Goal: Task Accomplishment & Management: Use online tool/utility

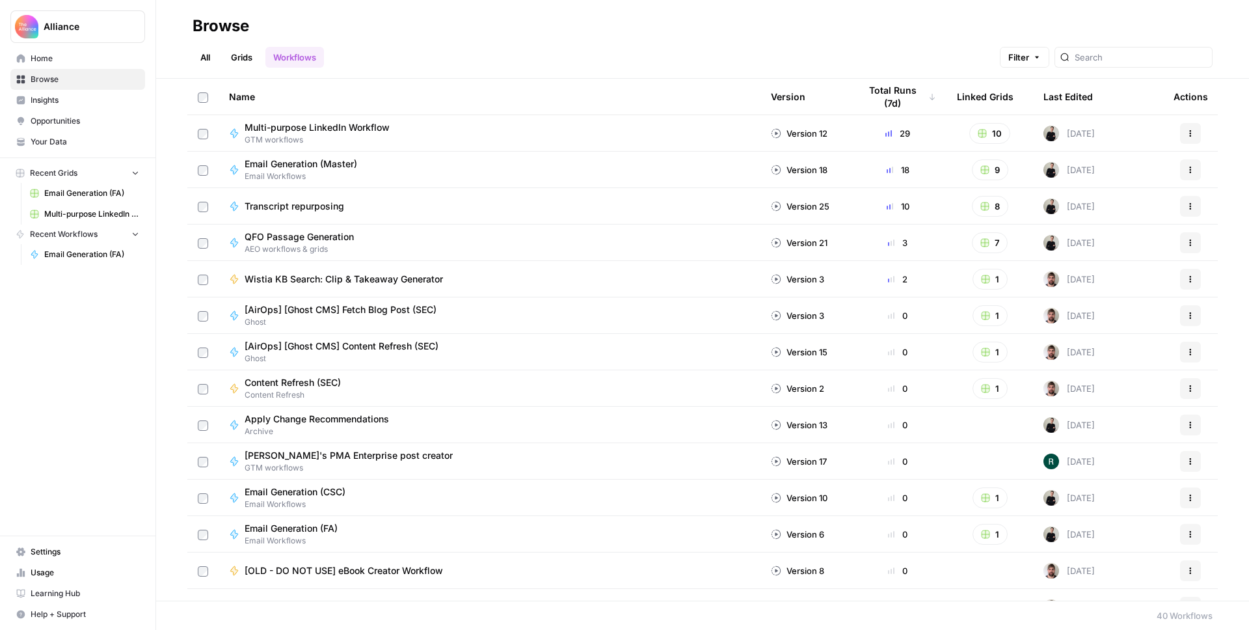
click at [96, 196] on span "Email Generation (FA)" at bounding box center [91, 193] width 95 height 12
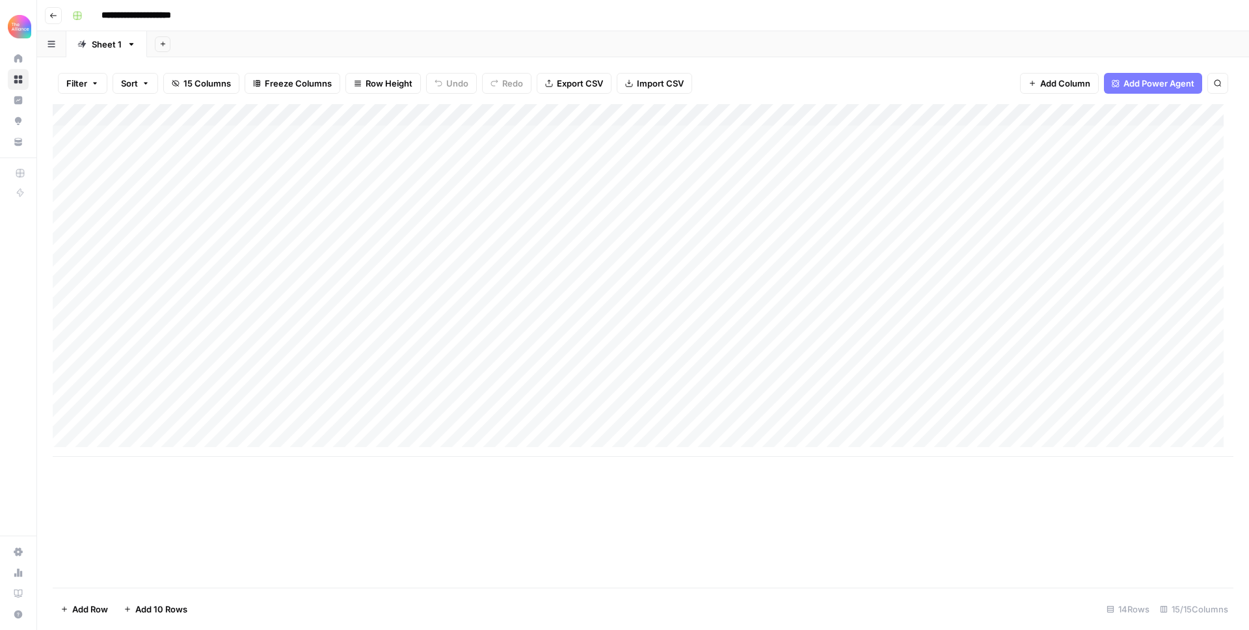
scroll to position [10, 0]
click at [240, 439] on div "Add Column" at bounding box center [643, 280] width 1181 height 353
click at [228, 435] on div "Add Column" at bounding box center [643, 280] width 1181 height 353
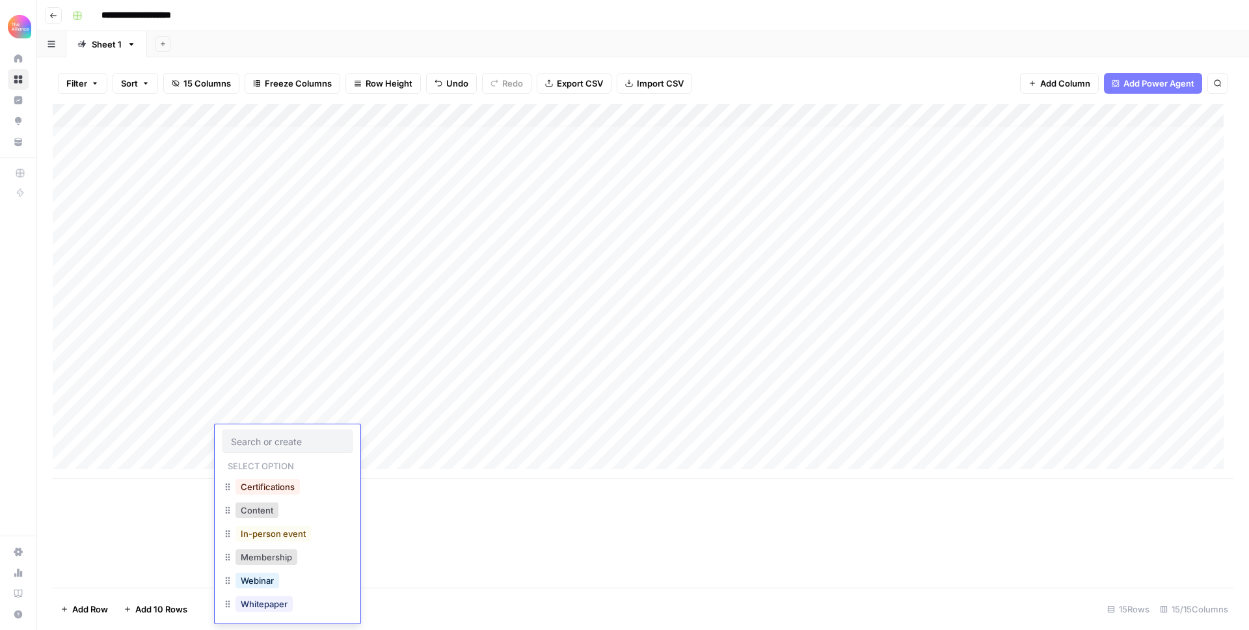
scroll to position [4, 0]
click at [271, 578] on button "Webinar" at bounding box center [258, 577] width 44 height 16
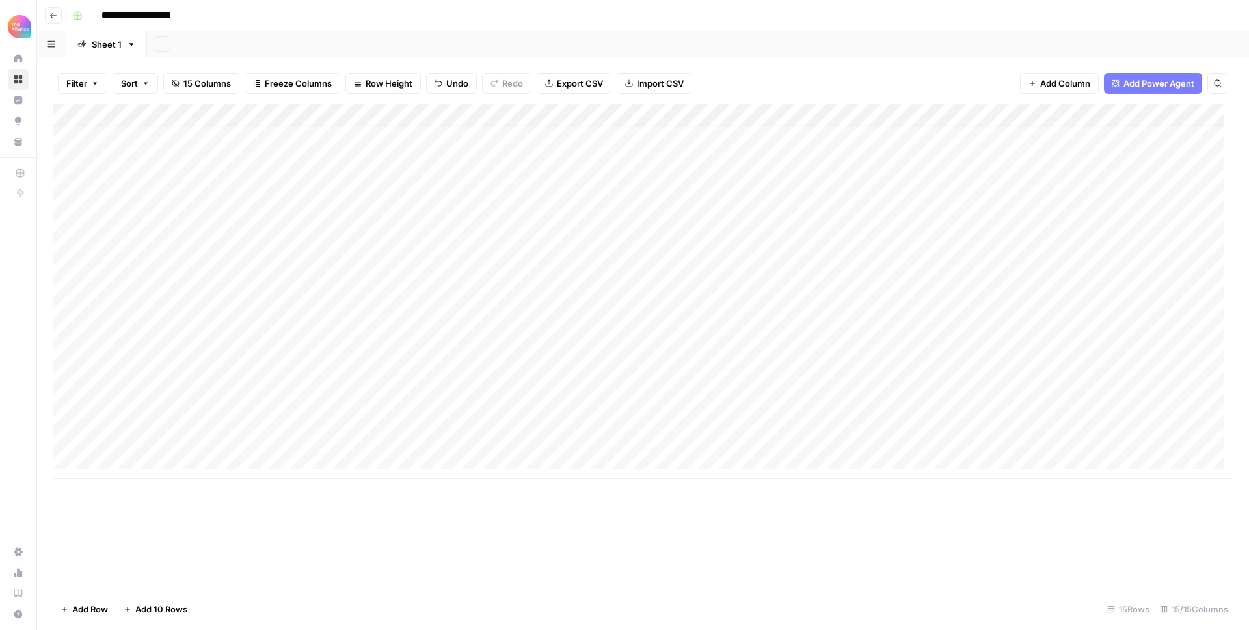
click at [122, 441] on div "Add Column" at bounding box center [643, 291] width 1181 height 375
click at [118, 433] on div "Add Column" at bounding box center [643, 291] width 1181 height 375
type textarea "*"
type textarea "**********"
click at [362, 432] on div "Add Column" at bounding box center [643, 291] width 1181 height 375
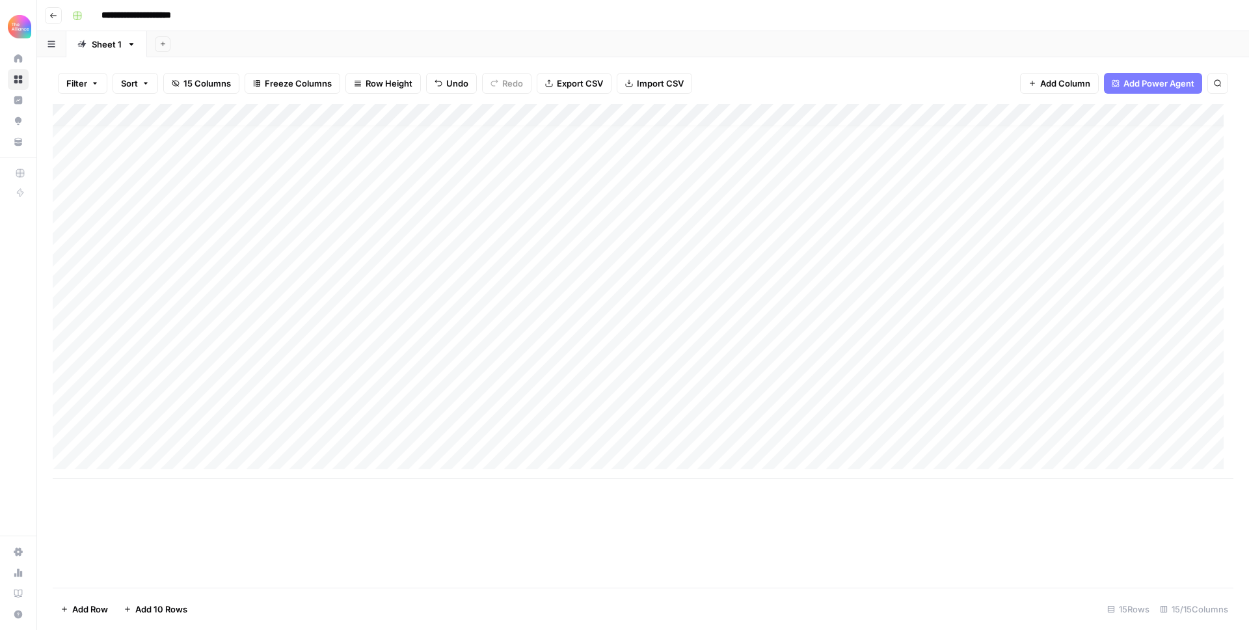
click at [364, 435] on div "Add Column" at bounding box center [643, 291] width 1181 height 375
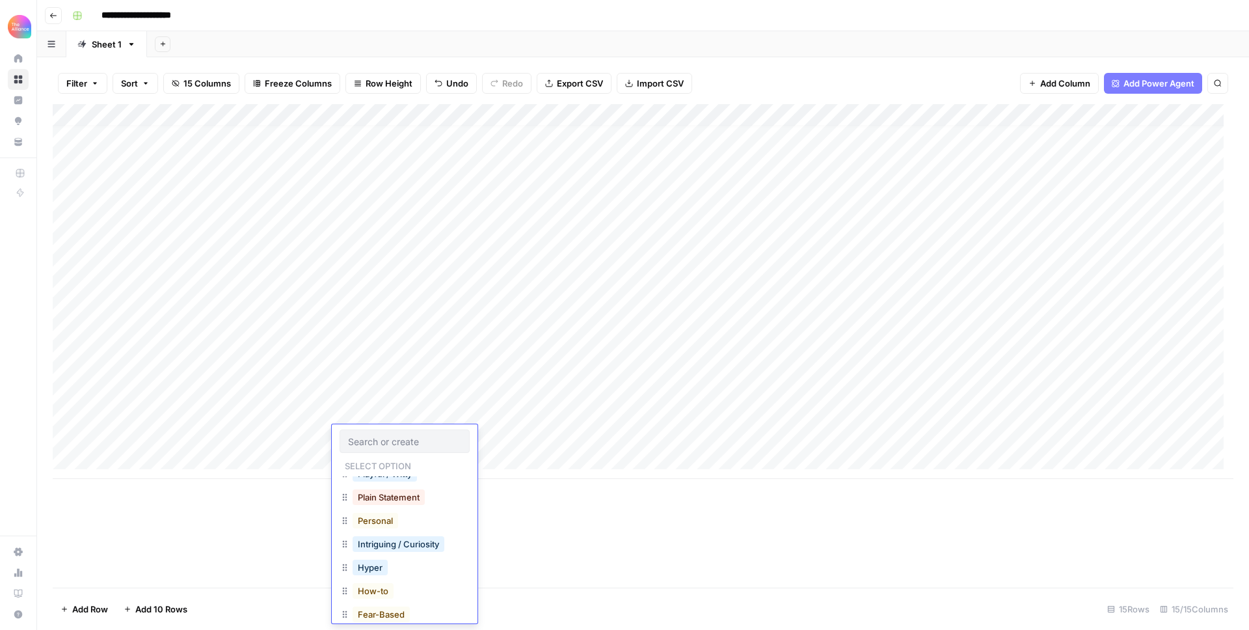
scroll to position [0, 0]
click at [378, 556] on button "Promise" at bounding box center [375, 557] width 44 height 16
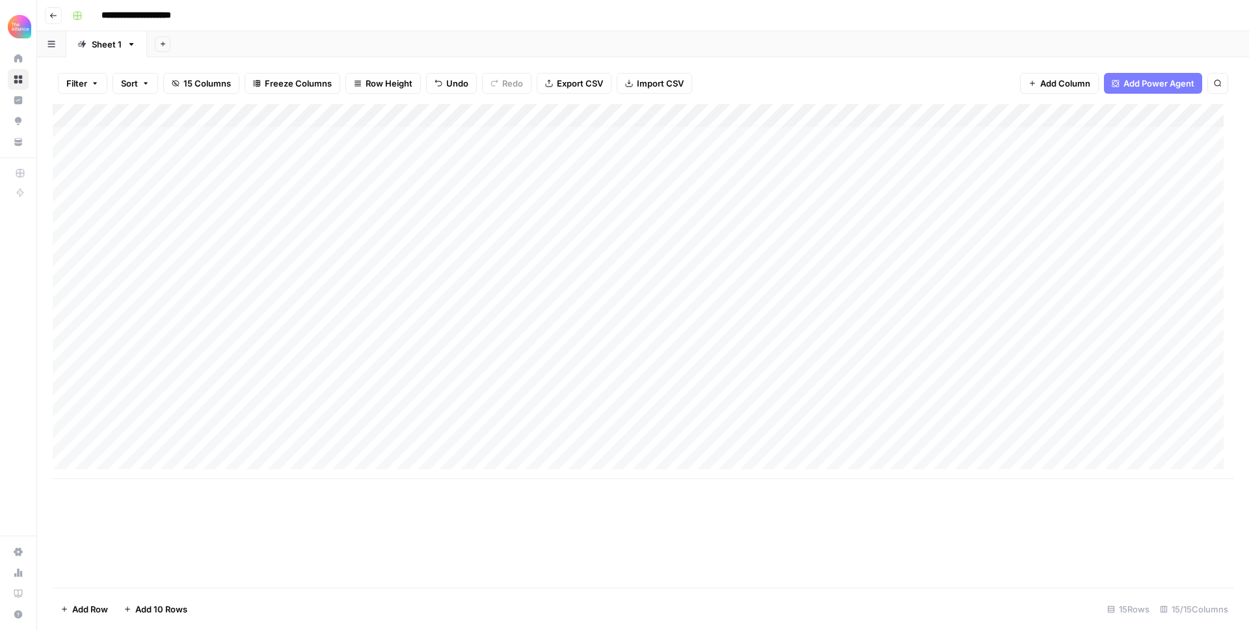
click at [484, 439] on div "Add Column" at bounding box center [643, 291] width 1181 height 375
click at [481, 433] on div "Add Column" at bounding box center [643, 291] width 1181 height 375
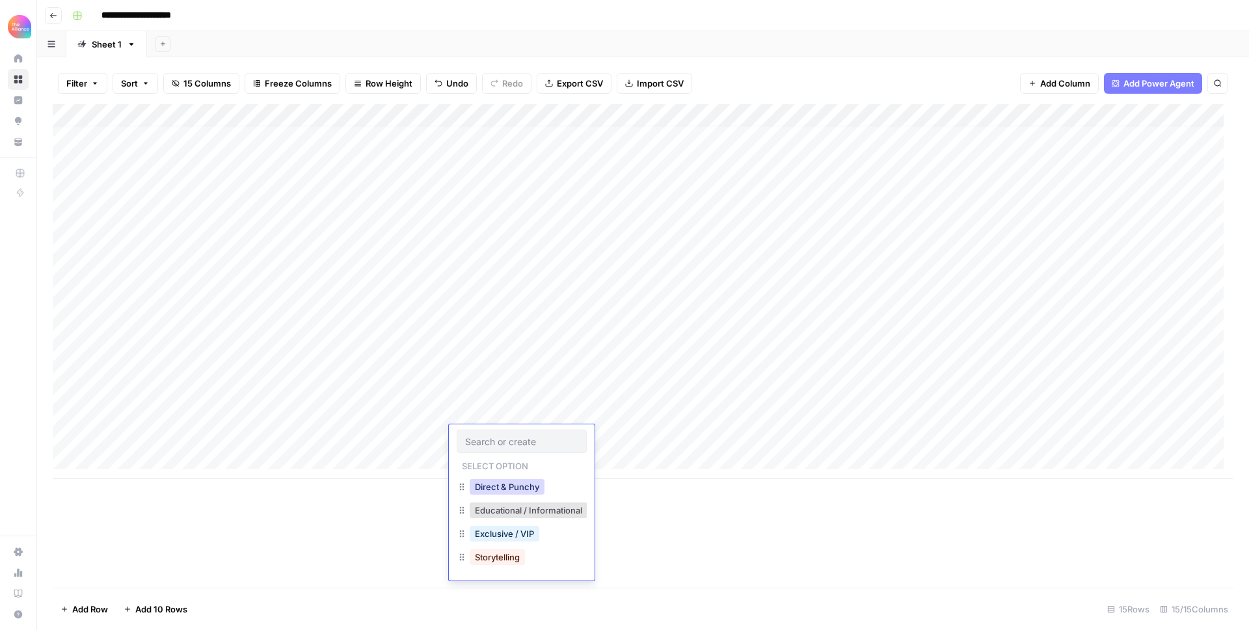
click at [498, 486] on button "Direct & Punchy" at bounding box center [507, 487] width 75 height 16
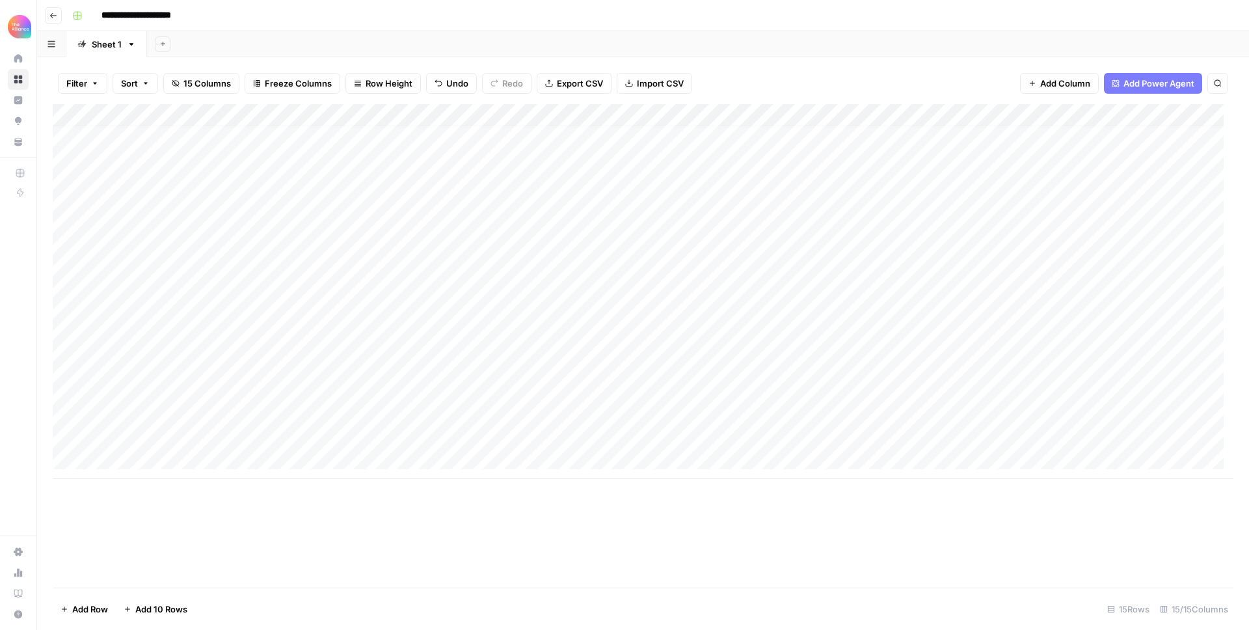
click at [625, 437] on div "Add Column" at bounding box center [643, 291] width 1181 height 375
click at [742, 141] on div "Add Column" at bounding box center [643, 291] width 1181 height 375
click at [835, 445] on div "Add Column" at bounding box center [643, 291] width 1181 height 375
click at [826, 442] on div "Add Column" at bounding box center [643, 291] width 1181 height 375
click at [854, 506] on button "Promo-led" at bounding box center [847, 510] width 53 height 16
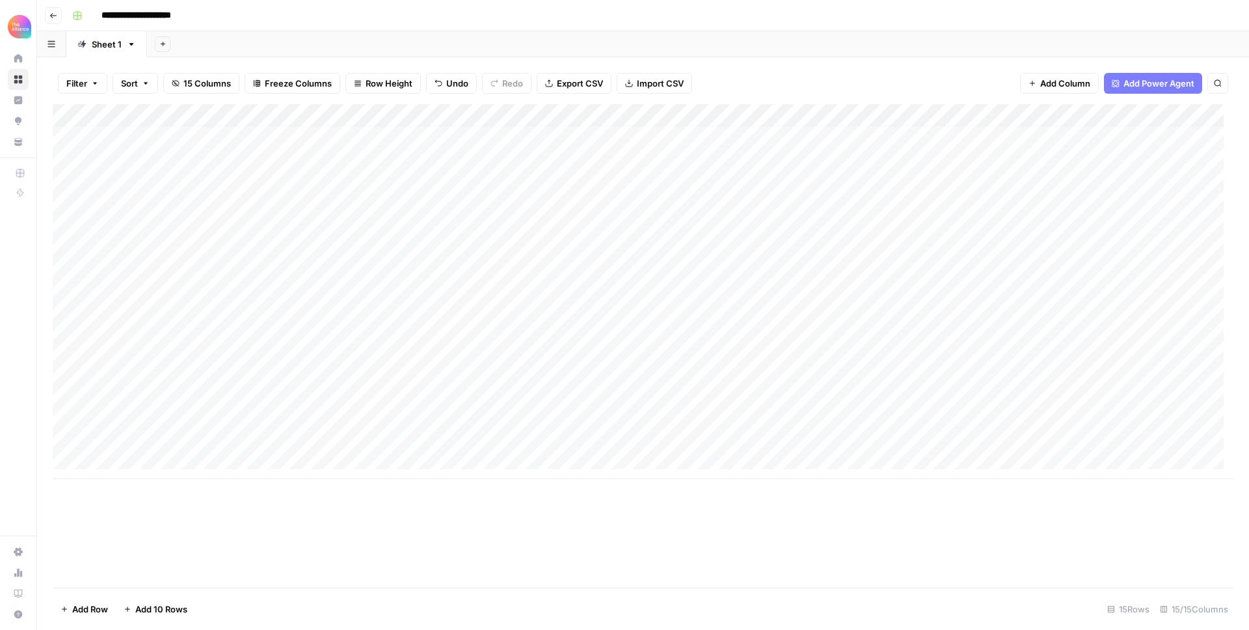
click at [961, 439] on div "Add Column" at bounding box center [643, 291] width 1181 height 375
click at [951, 435] on div "Add Column" at bounding box center [643, 291] width 1181 height 375
click at [951, 435] on textarea at bounding box center [1021, 437] width 208 height 18
type textarea "**********"
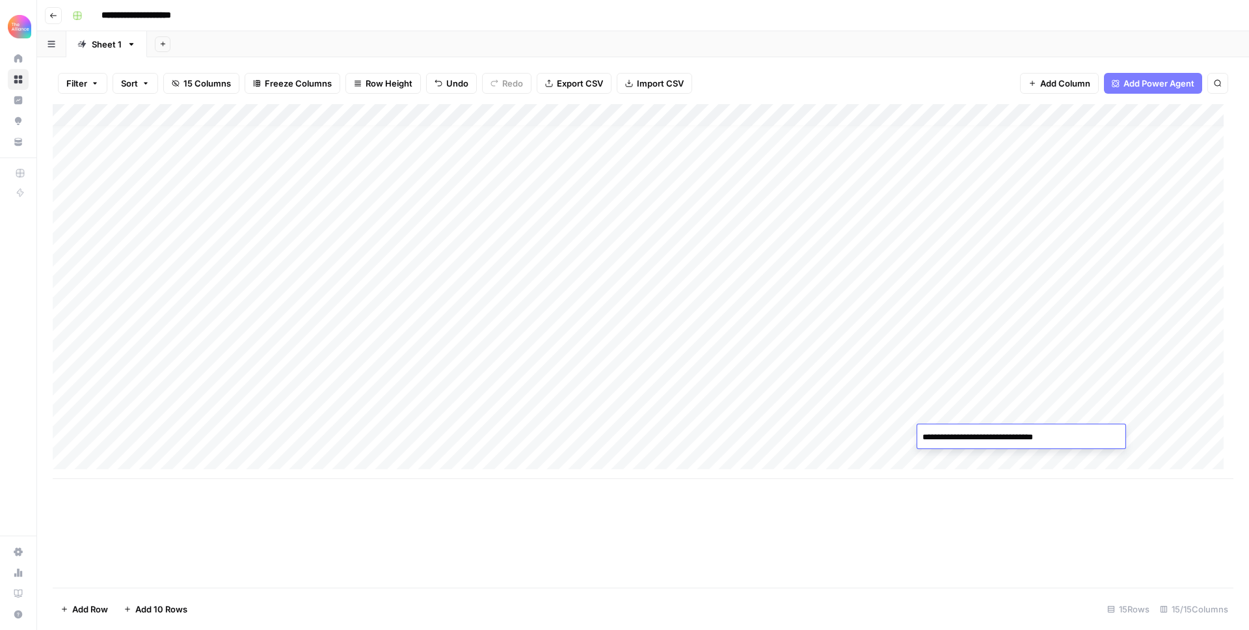
click at [942, 413] on div "Add Column" at bounding box center [643, 291] width 1181 height 375
click at [1092, 436] on div "Add Column" at bounding box center [643, 291] width 1181 height 375
type textarea "**********"
click at [764, 429] on div "Add Column" at bounding box center [643, 291] width 1181 height 375
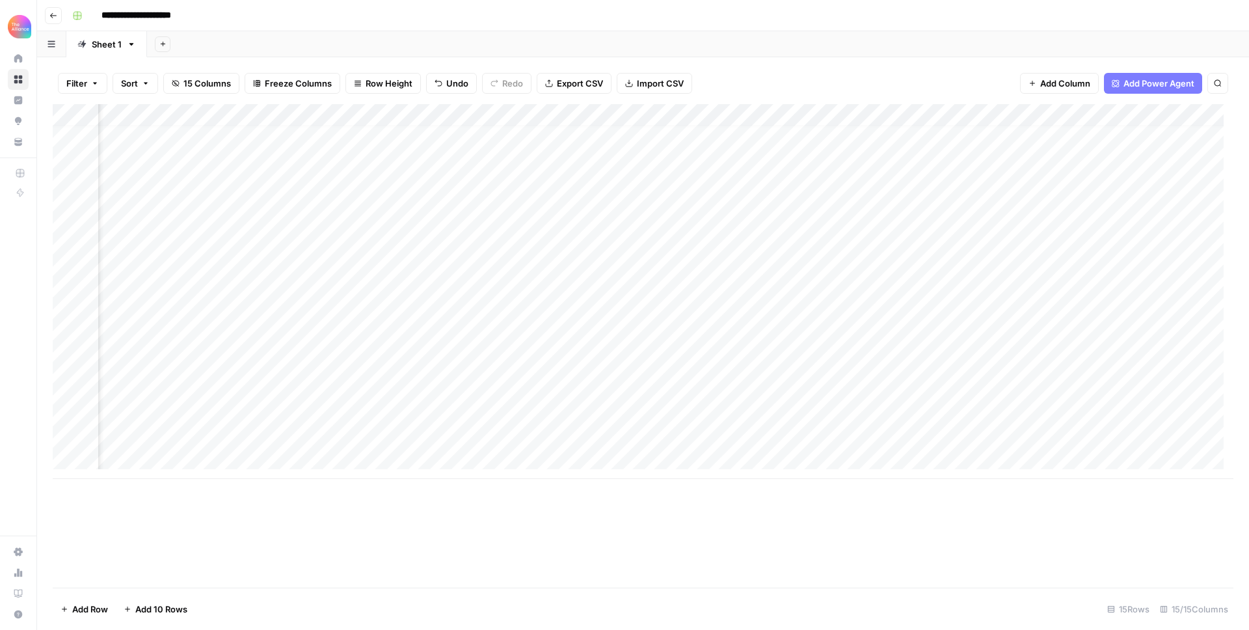
click at [1017, 116] on div "Add Column" at bounding box center [643, 291] width 1181 height 375
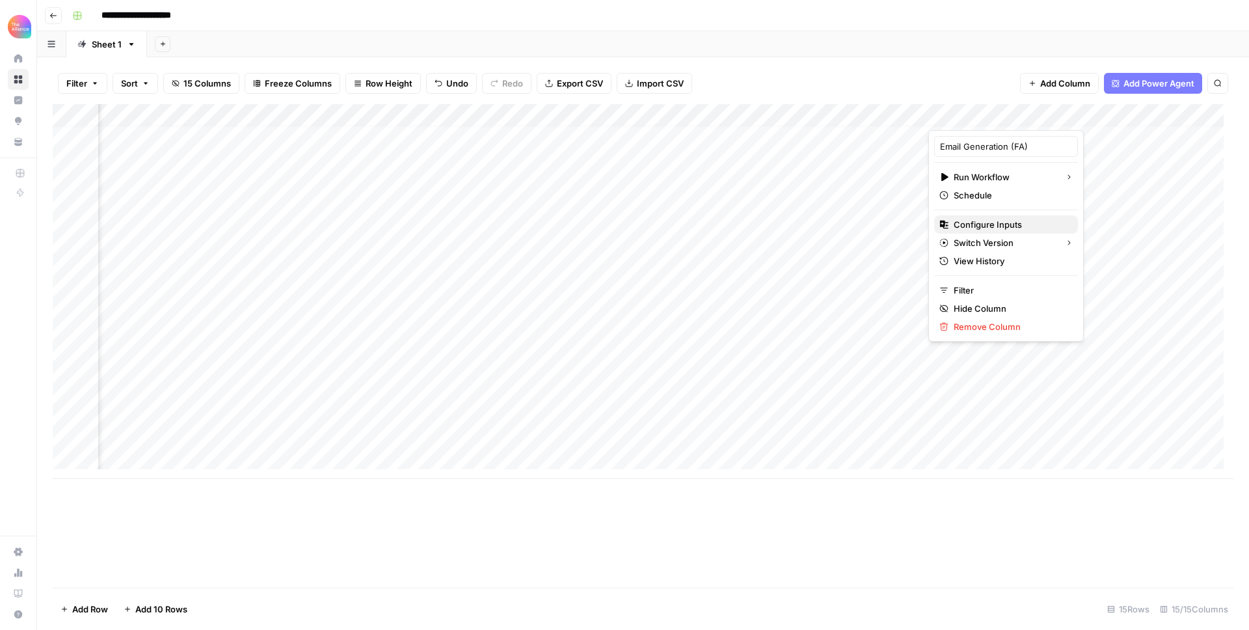
click at [990, 218] on span "Configure Inputs" at bounding box center [1011, 224] width 114 height 13
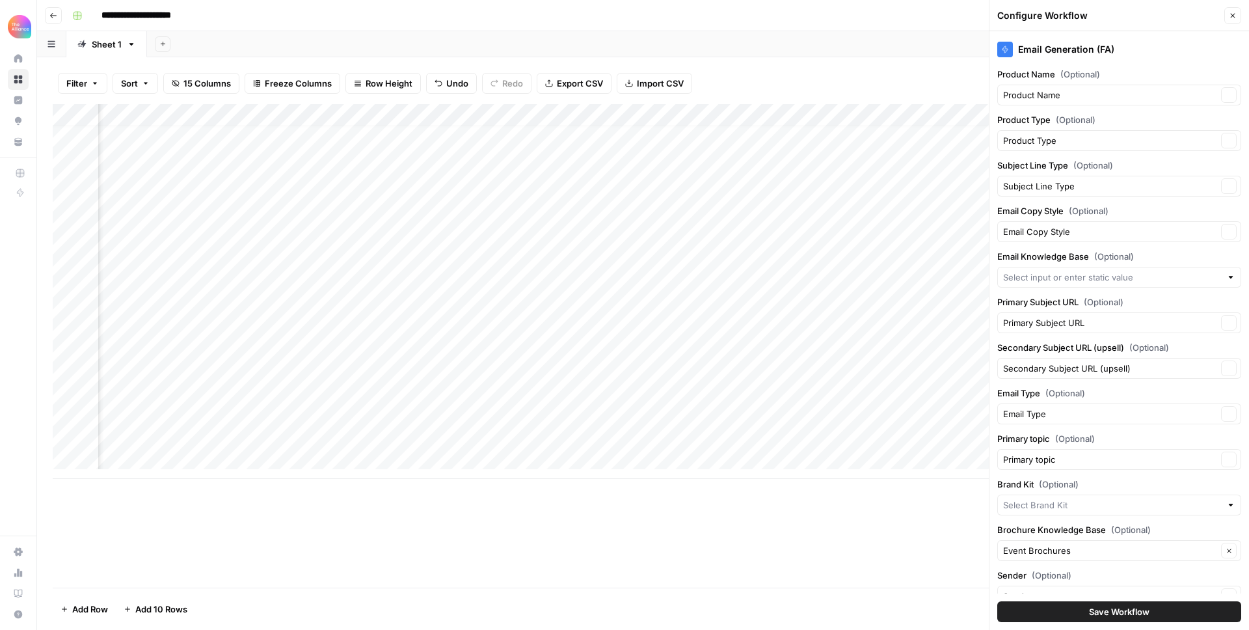
type input "People Alliance"
click at [1106, 510] on input "Brand Kit (Optional)" at bounding box center [1110, 504] width 214 height 13
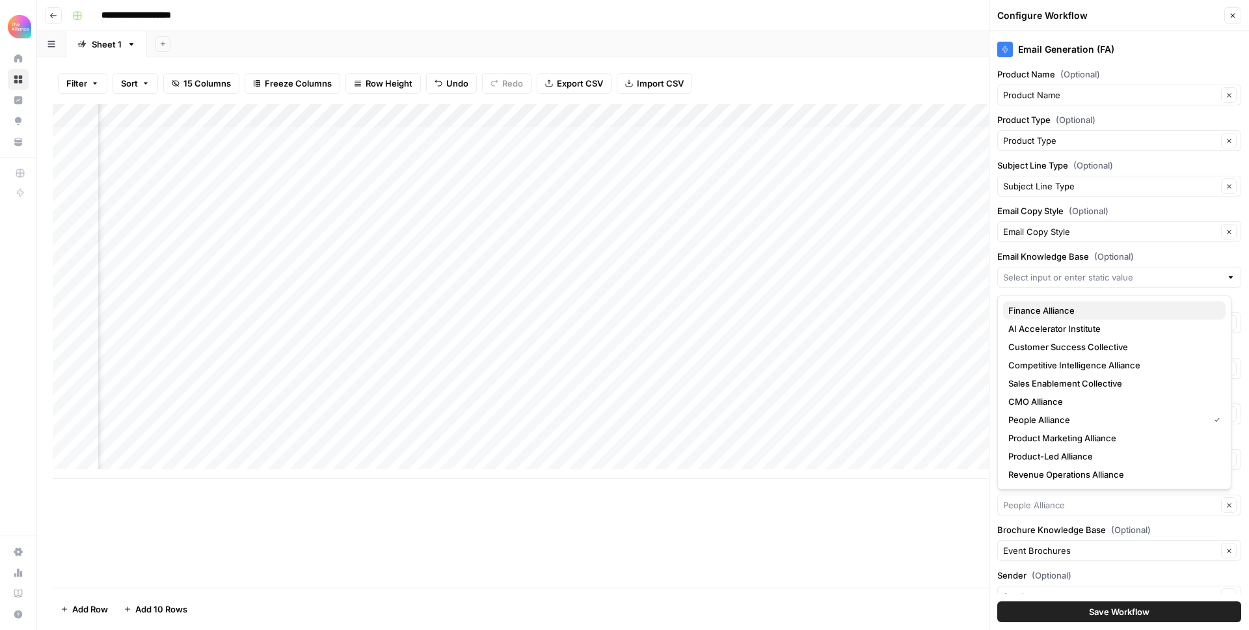
click at [1037, 309] on span "Finance Alliance" at bounding box center [1112, 310] width 207 height 13
type input "Finance Alliance"
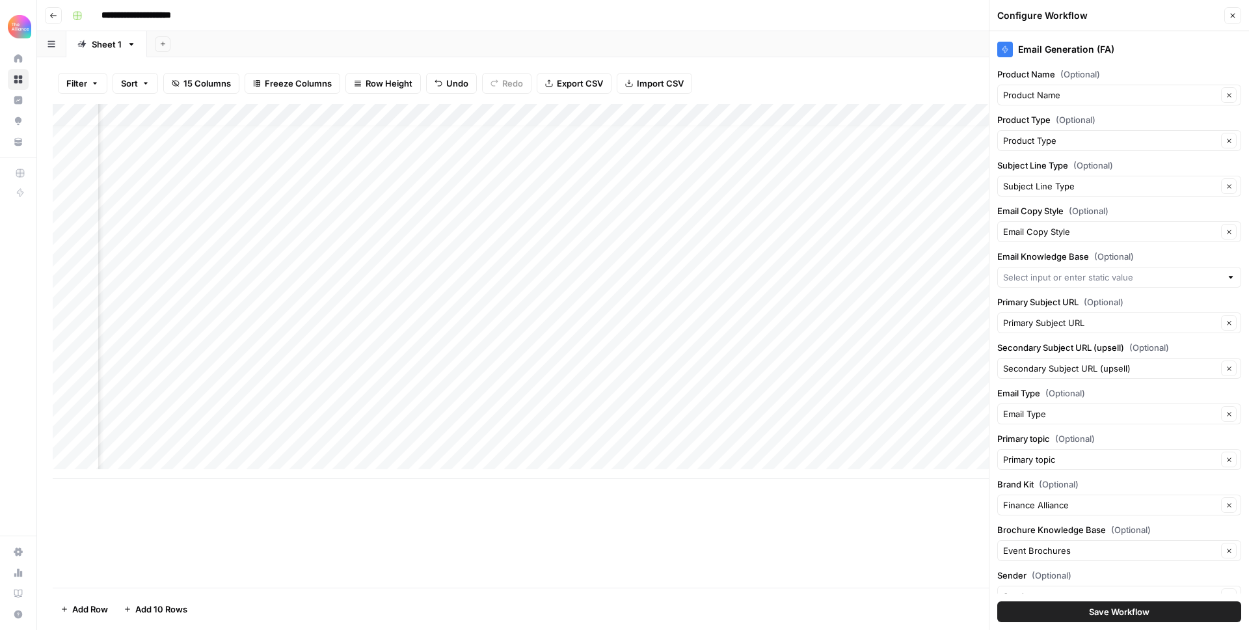
click at [1124, 616] on span "Save Workflow" at bounding box center [1119, 611] width 61 height 13
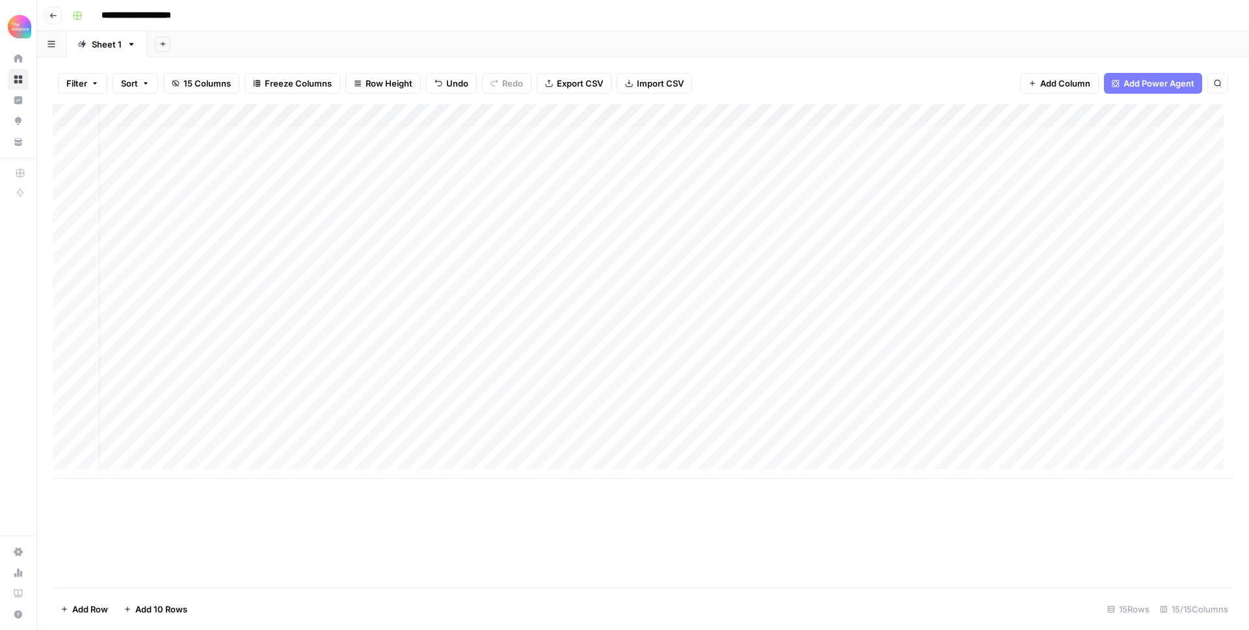
scroll to position [10, 244]
click at [966, 434] on div "Add Column" at bounding box center [643, 291] width 1181 height 375
click at [1106, 437] on div "Add Column" at bounding box center [643, 291] width 1181 height 375
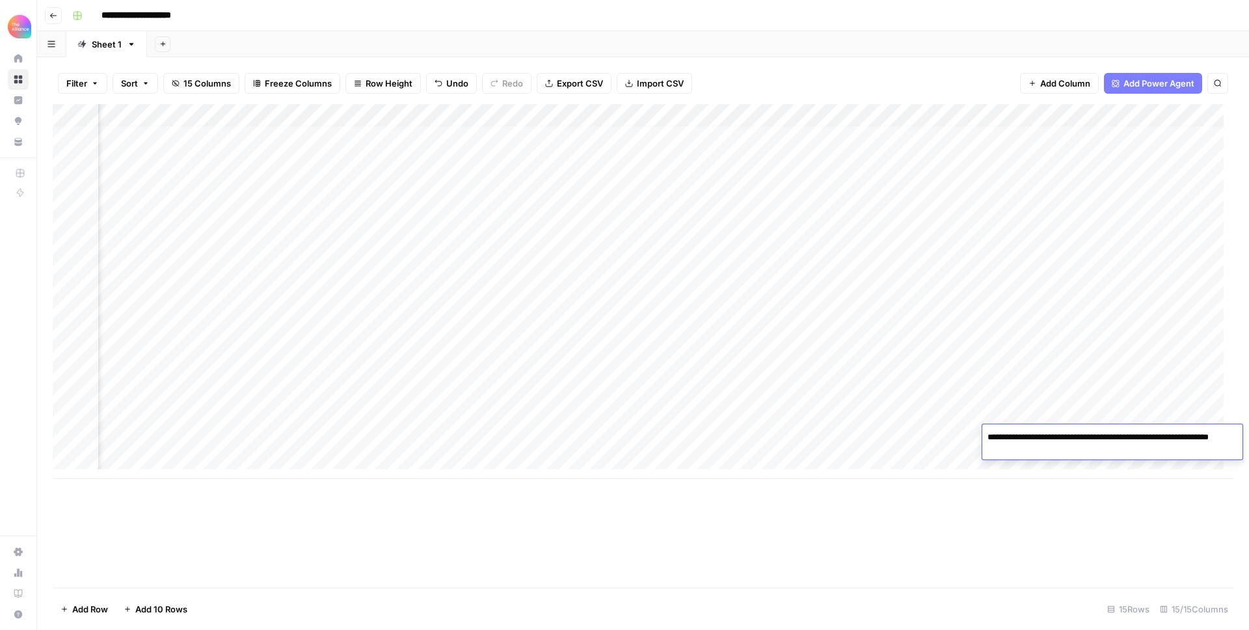
click at [956, 437] on div "Add Column" at bounding box center [643, 291] width 1181 height 375
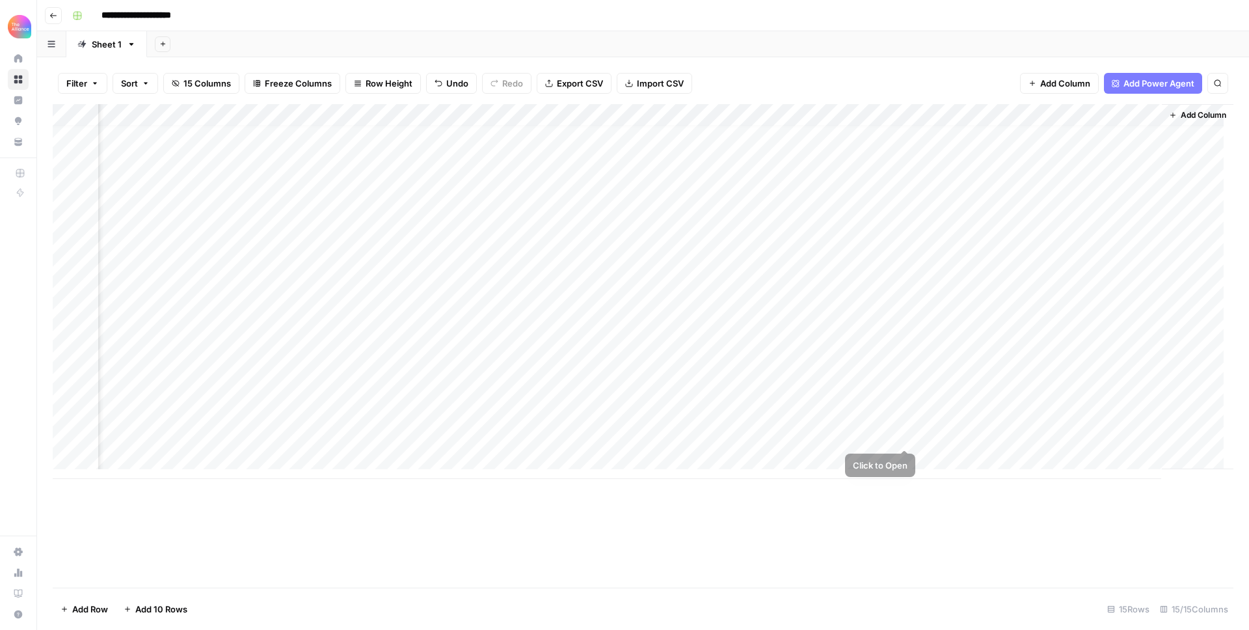
click at [842, 437] on div "Add Column" at bounding box center [643, 291] width 1181 height 375
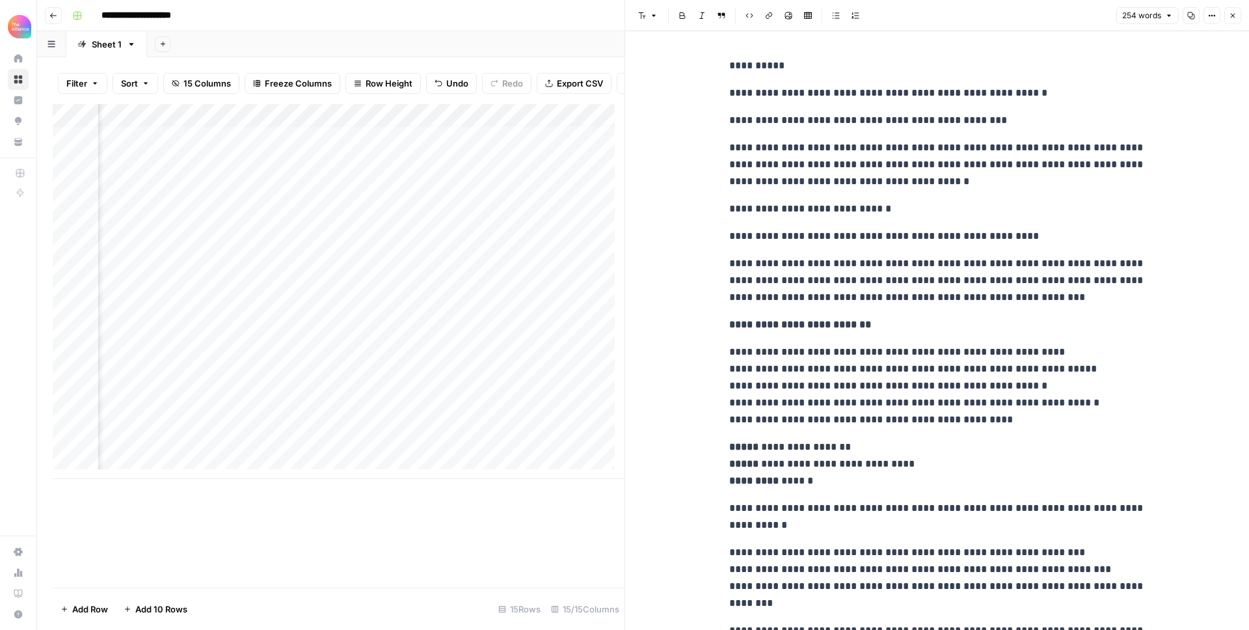
click at [864, 299] on p "**********" at bounding box center [937, 280] width 416 height 51
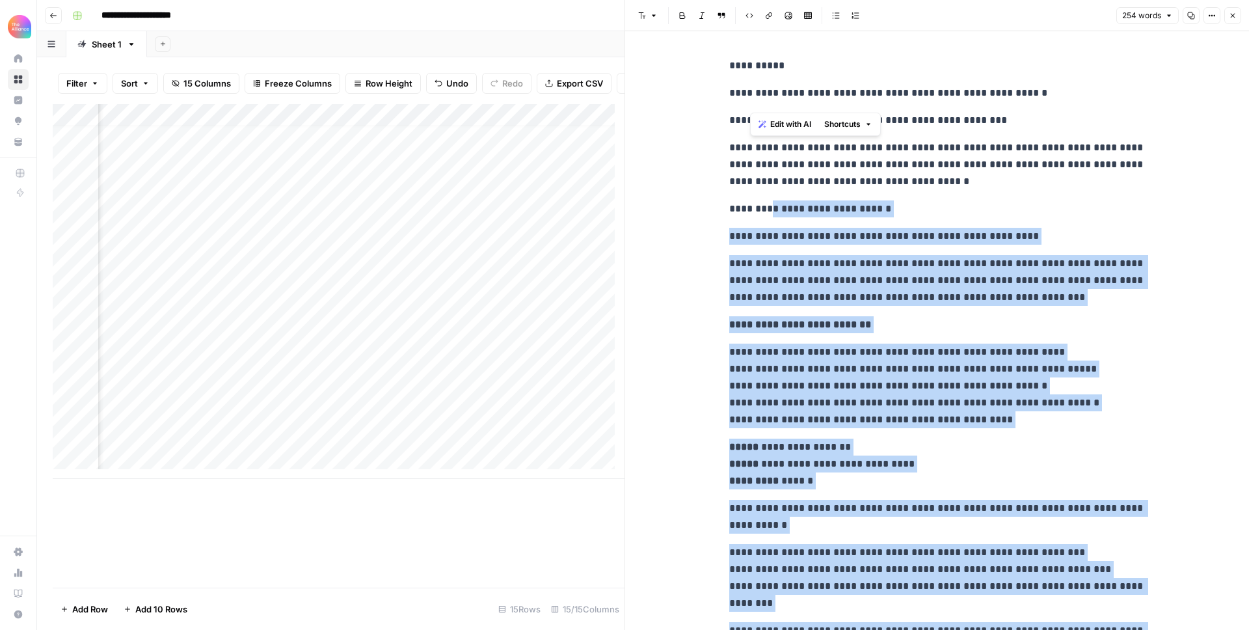
drag, startPoint x: 808, startPoint y: 547, endPoint x: 756, endPoint y: 210, distance: 341.0
click at [756, 210] on div "**********" at bounding box center [938, 370] width 432 height 636
click at [759, 215] on p "**********" at bounding box center [937, 208] width 416 height 17
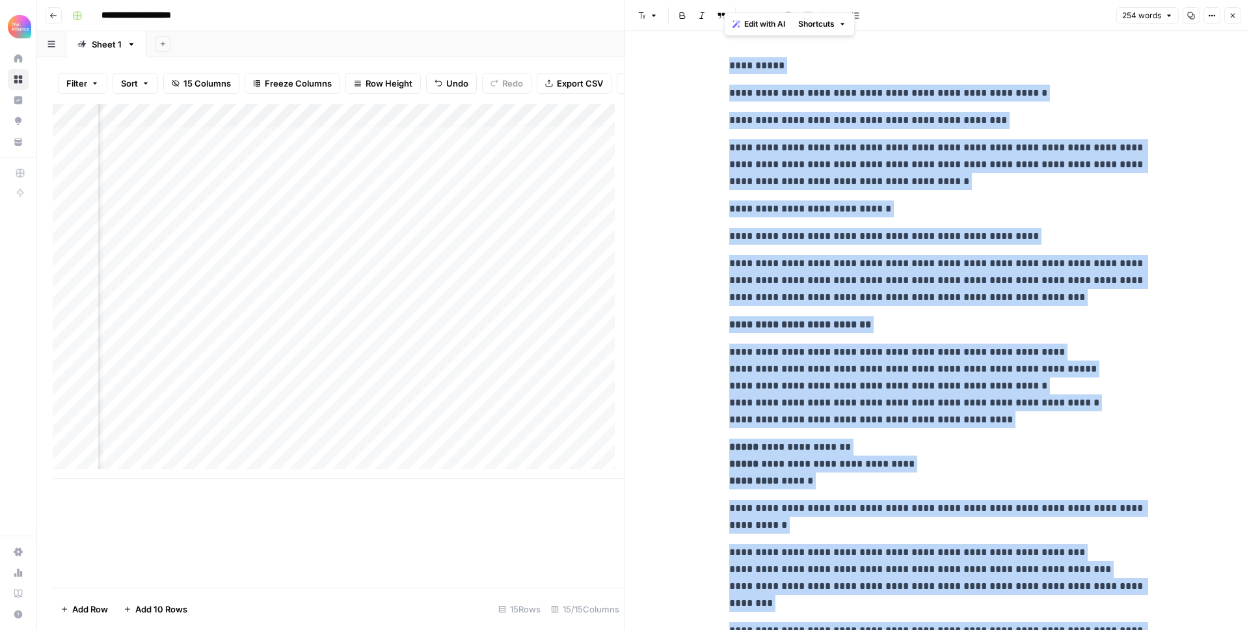
drag, startPoint x: 812, startPoint y: 575, endPoint x: 711, endPoint y: 67, distance: 518.2
click at [711, 67] on div "**********" at bounding box center [937, 380] width 624 height 699
copy div "**********"
click at [412, 439] on div "Add Column" at bounding box center [339, 291] width 572 height 375
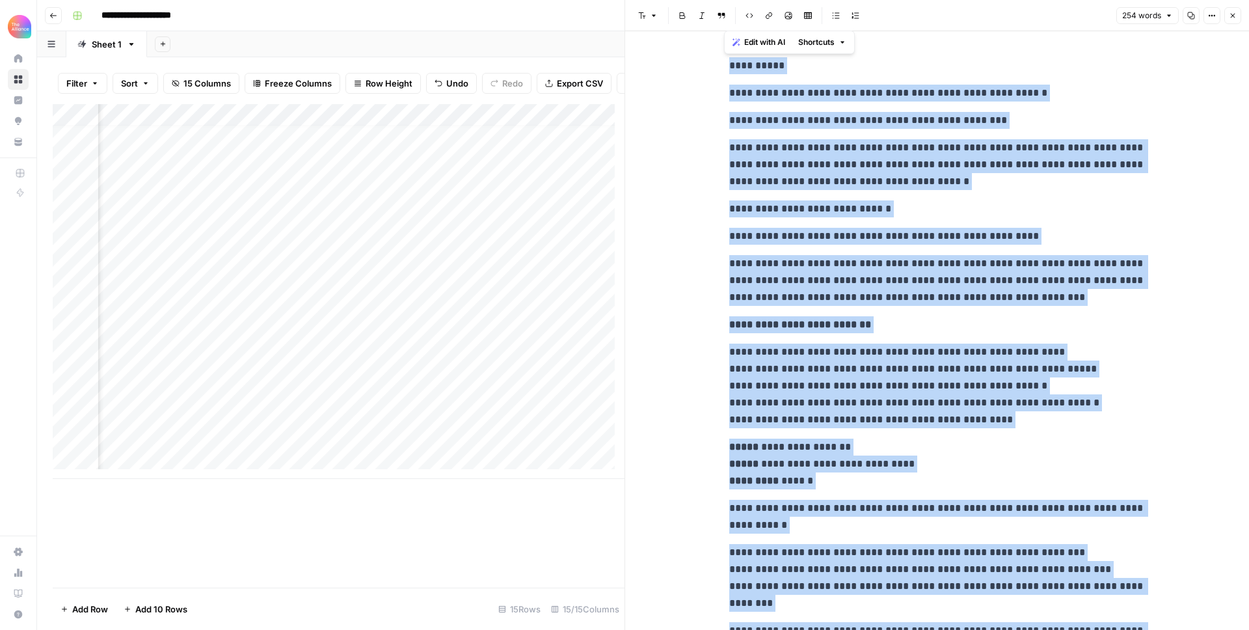
click at [412, 439] on div "Add Column" at bounding box center [339, 291] width 572 height 375
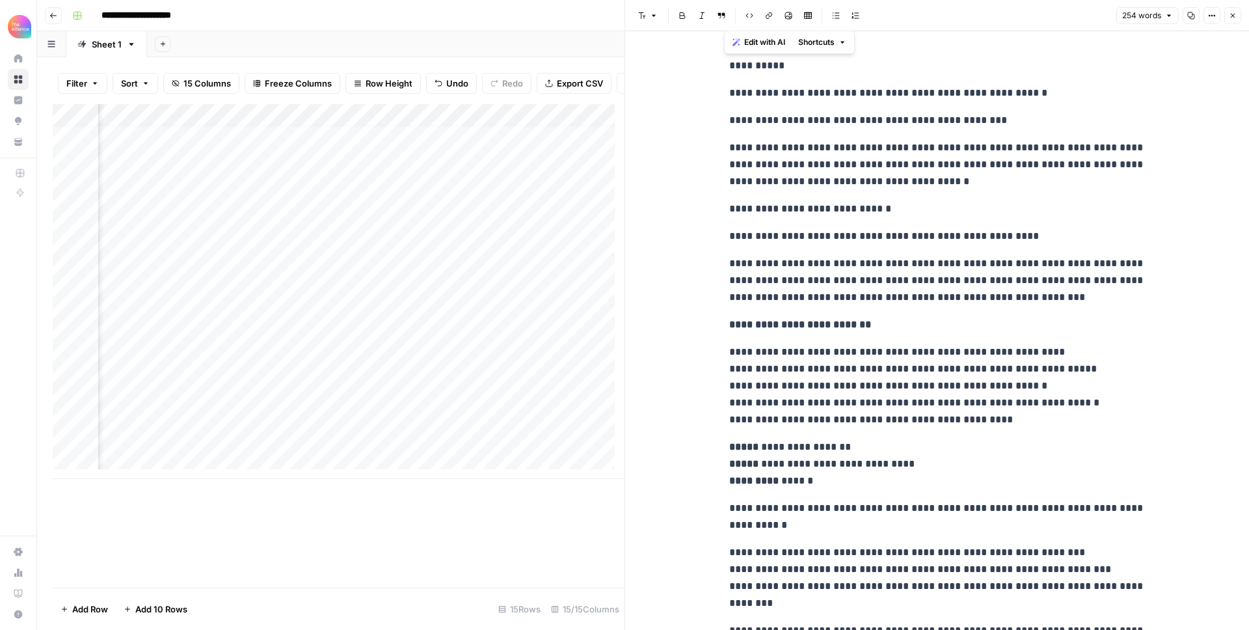
click at [403, 423] on div "Add Column" at bounding box center [339, 291] width 572 height 375
click at [514, 450] on div "Add Column" at bounding box center [339, 291] width 572 height 375
click at [511, 448] on div "Add Column" at bounding box center [339, 291] width 572 height 375
click at [420, 441] on div "Add Column" at bounding box center [339, 291] width 572 height 375
